Goal: Find specific page/section: Find specific page/section

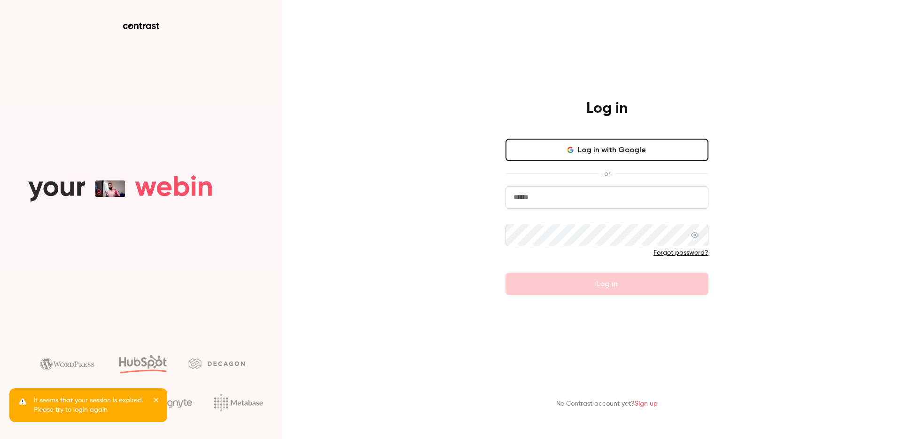
type input "**********"
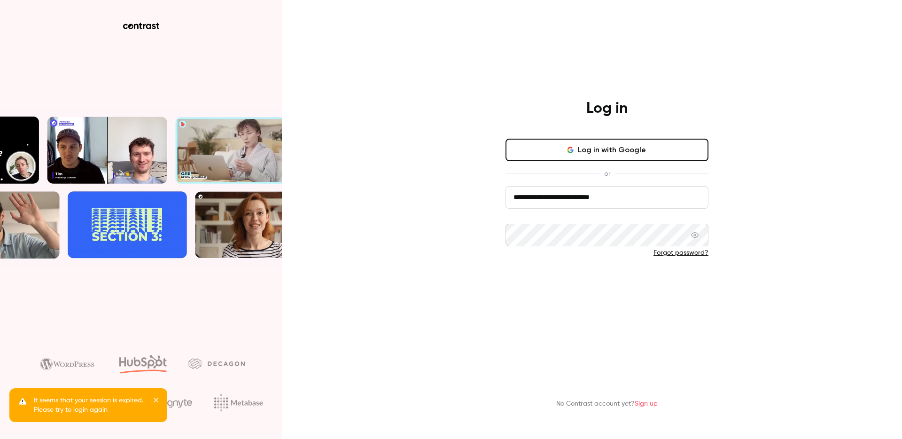
click at [576, 280] on button "Log in" at bounding box center [606, 283] width 203 height 23
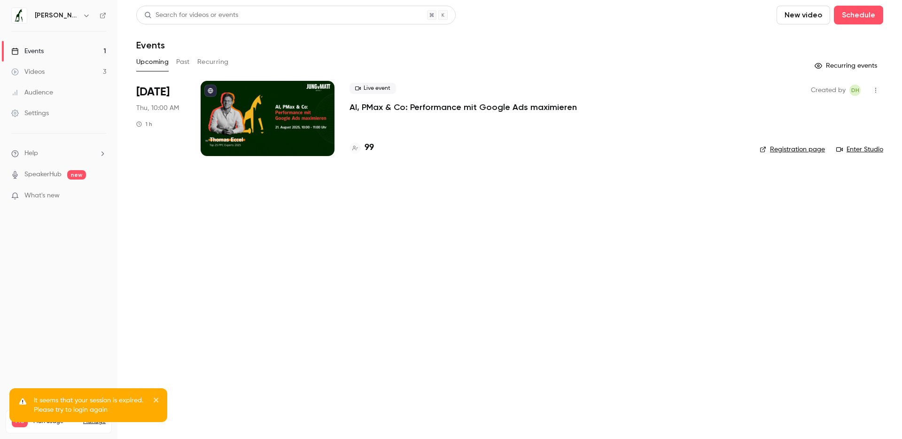
click at [371, 150] on h4 "99" at bounding box center [368, 147] width 9 height 13
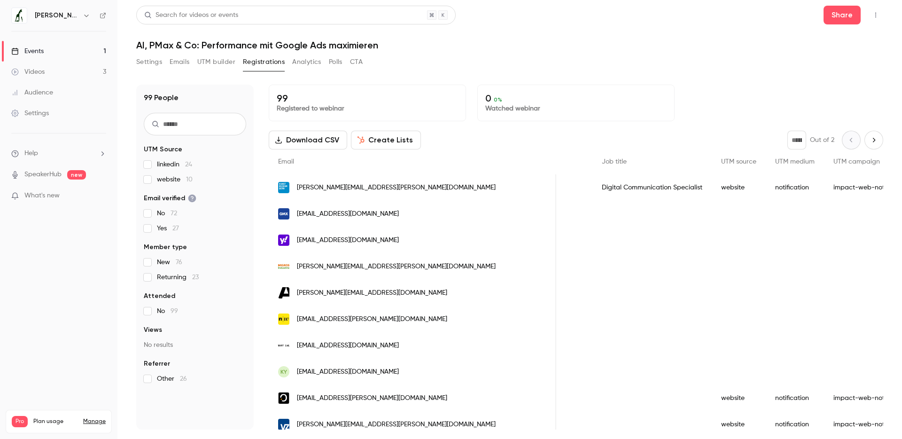
scroll to position [0, 562]
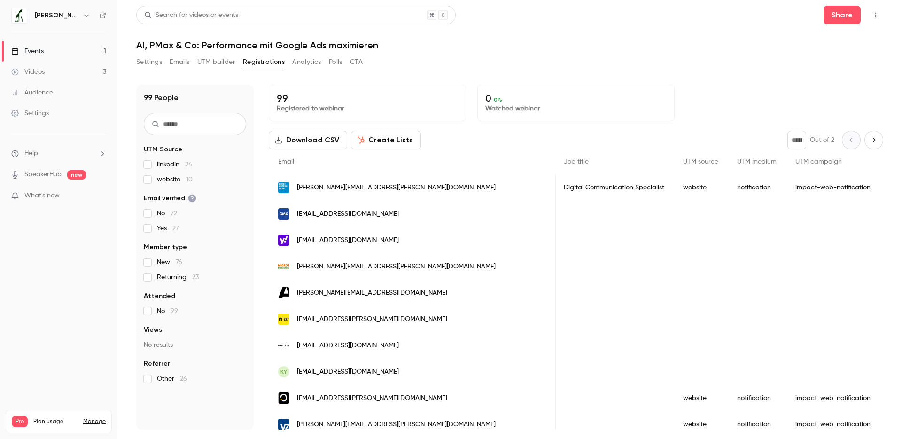
click at [157, 182] on span "website 10" at bounding box center [175, 179] width 36 height 9
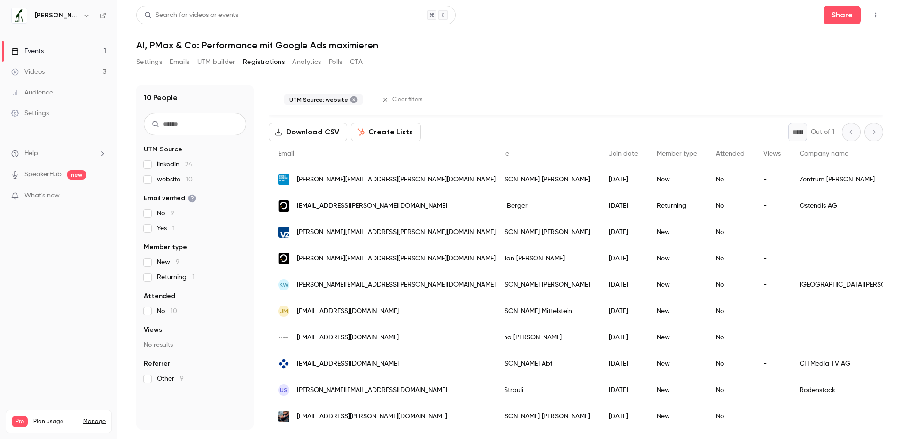
scroll to position [0, 0]
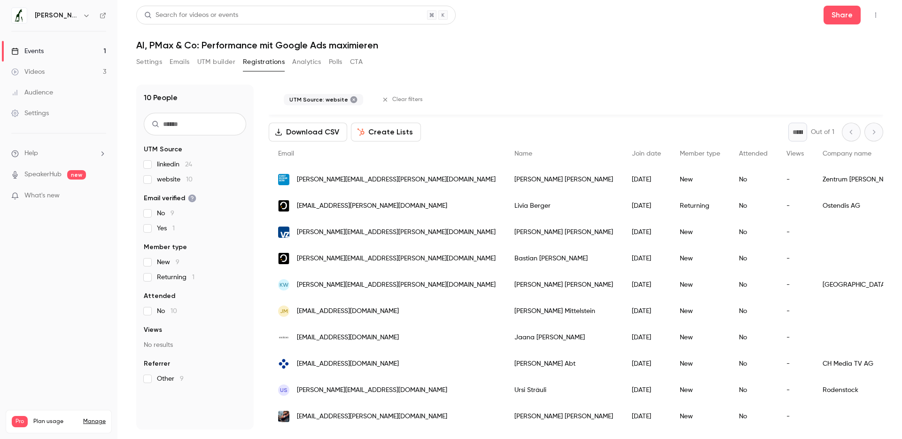
drag, startPoint x: 157, startPoint y: 177, endPoint x: 159, endPoint y: 172, distance: 5.1
click at [157, 177] on span "website 10" at bounding box center [175, 179] width 36 height 9
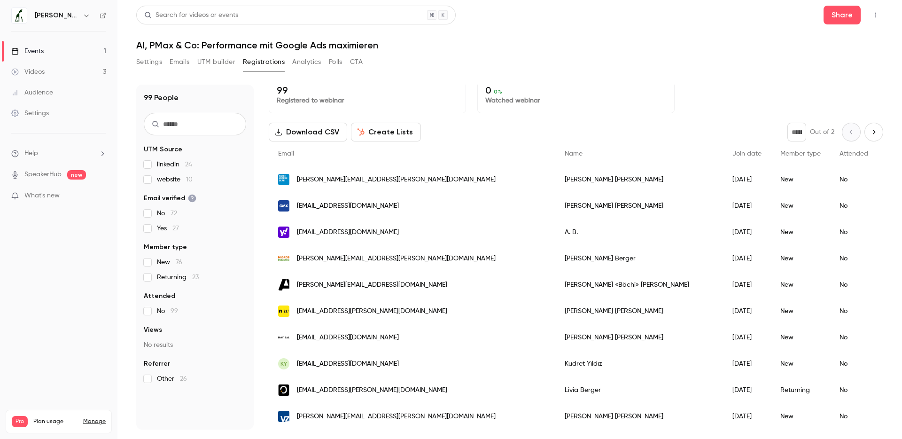
click at [162, 165] on span "linkedin 24" at bounding box center [174, 164] width 35 height 9
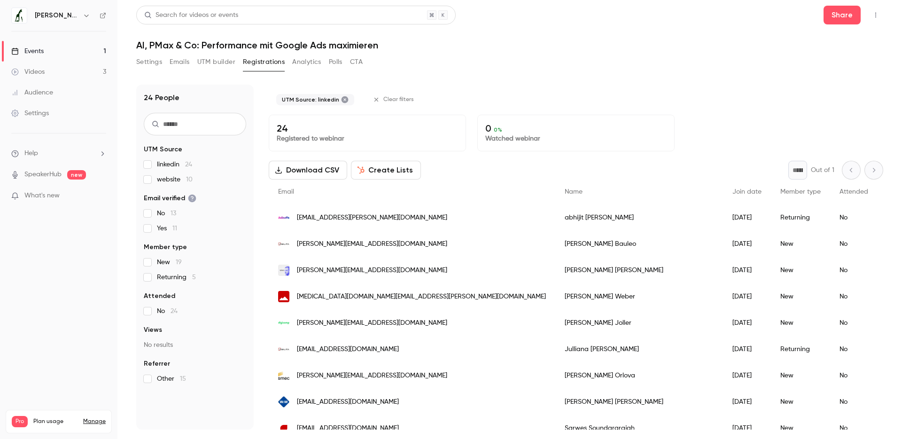
click at [167, 162] on span "linkedin 24" at bounding box center [174, 164] width 35 height 9
